Goal: Task Accomplishment & Management: Manage account settings

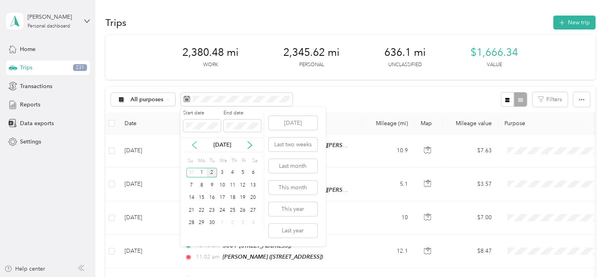
click at [197, 146] on icon at bounding box center [194, 145] width 8 height 8
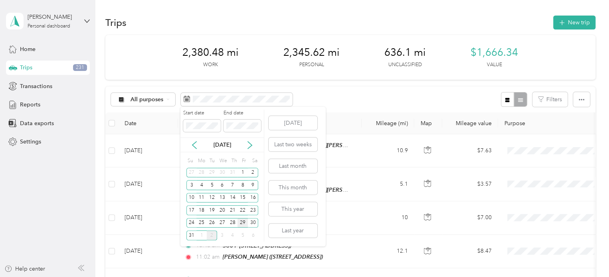
click at [243, 223] on div "29" at bounding box center [242, 223] width 10 height 10
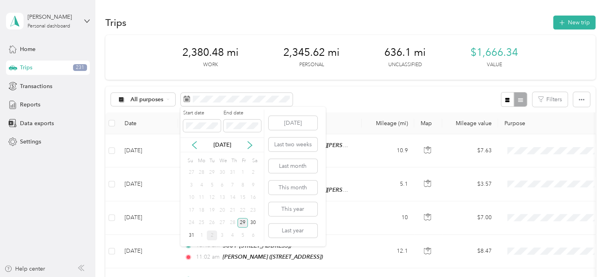
click at [243, 223] on div "29" at bounding box center [242, 223] width 10 height 10
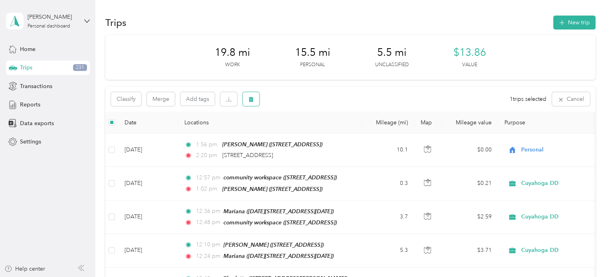
click at [254, 99] on button "button" at bounding box center [251, 99] width 17 height 14
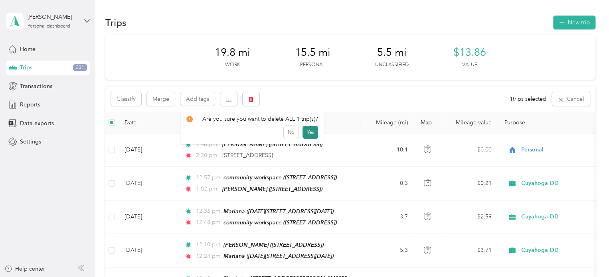
click at [313, 130] on button "Yes" at bounding box center [310, 132] width 16 height 13
